Goal: Transaction & Acquisition: Purchase product/service

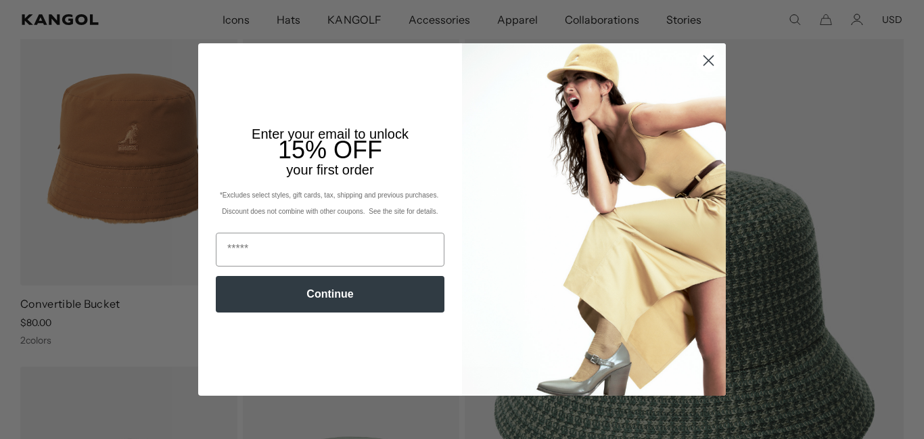
click at [706, 58] on icon "Close dialog" at bounding box center [708, 60] width 9 height 9
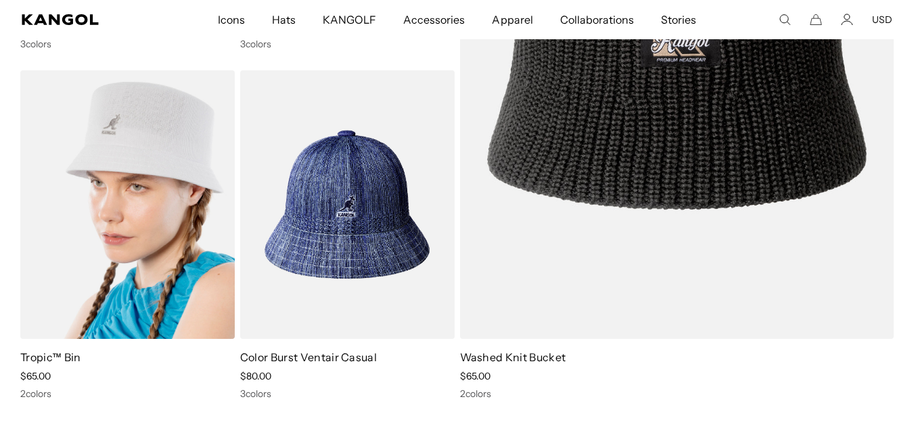
click at [152, 265] on img at bounding box center [127, 204] width 214 height 269
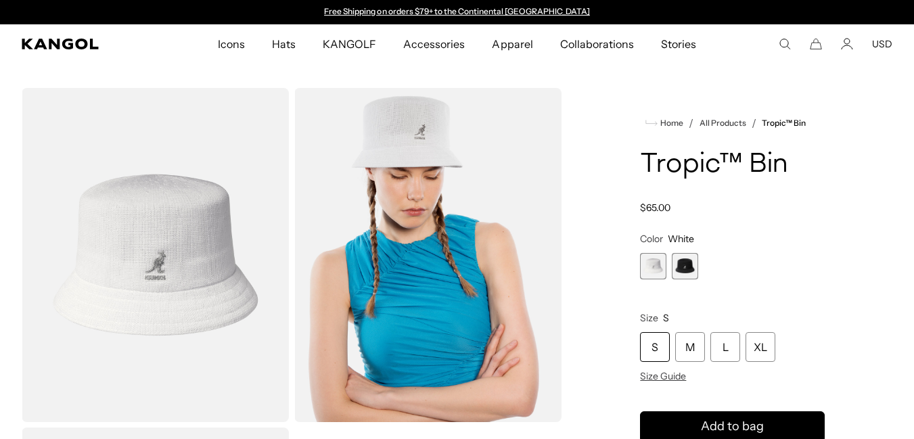
click at [680, 261] on span "2 of 2" at bounding box center [685, 266] width 26 height 26
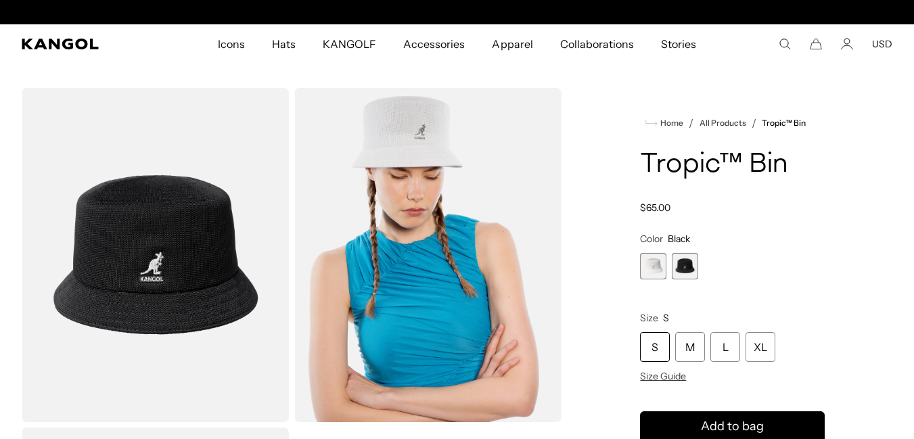
scroll to position [0, 279]
click at [755, 344] on div "XL" at bounding box center [761, 347] width 30 height 30
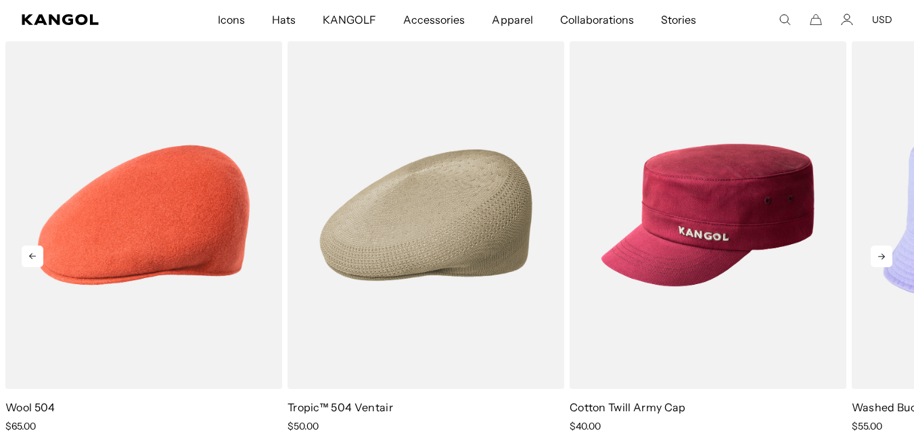
click at [880, 258] on icon at bounding box center [882, 257] width 22 height 22
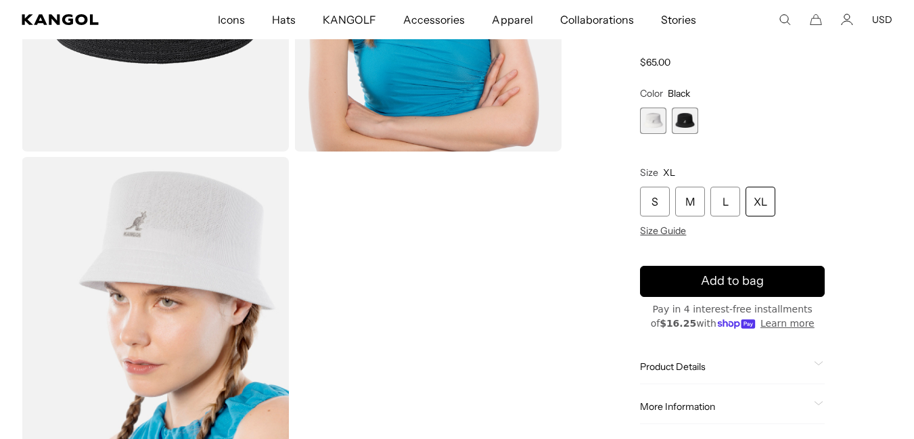
click at [696, 363] on span "Product Details" at bounding box center [724, 367] width 168 height 12
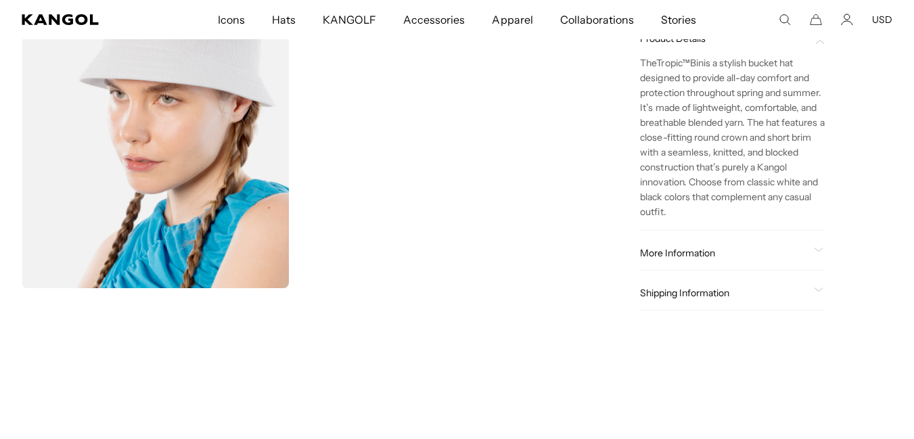
click at [690, 256] on span "More Information" at bounding box center [724, 253] width 168 height 12
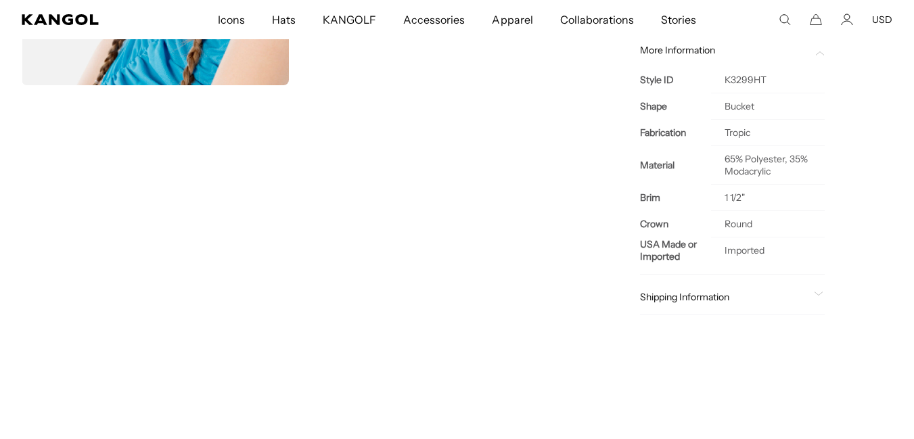
click at [662, 296] on span "Shipping Information" at bounding box center [724, 297] width 168 height 12
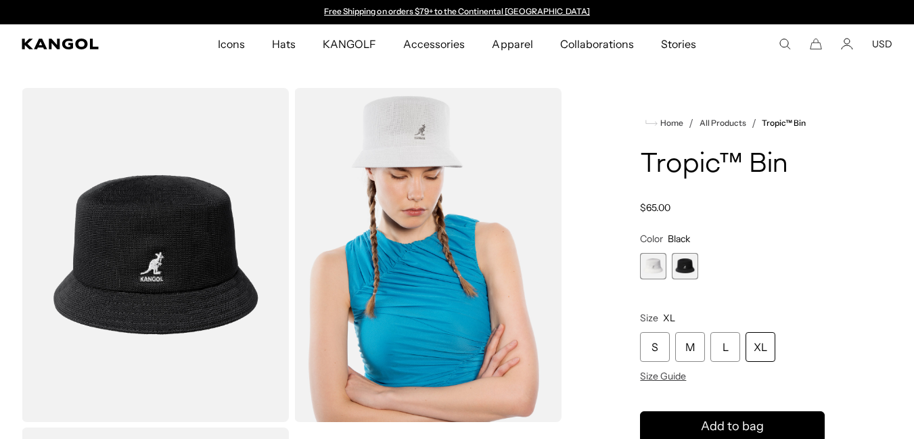
click at [185, 292] on img "Gallery Viewer" at bounding box center [155, 255] width 267 height 334
